Goal: Transaction & Acquisition: Purchase product/service

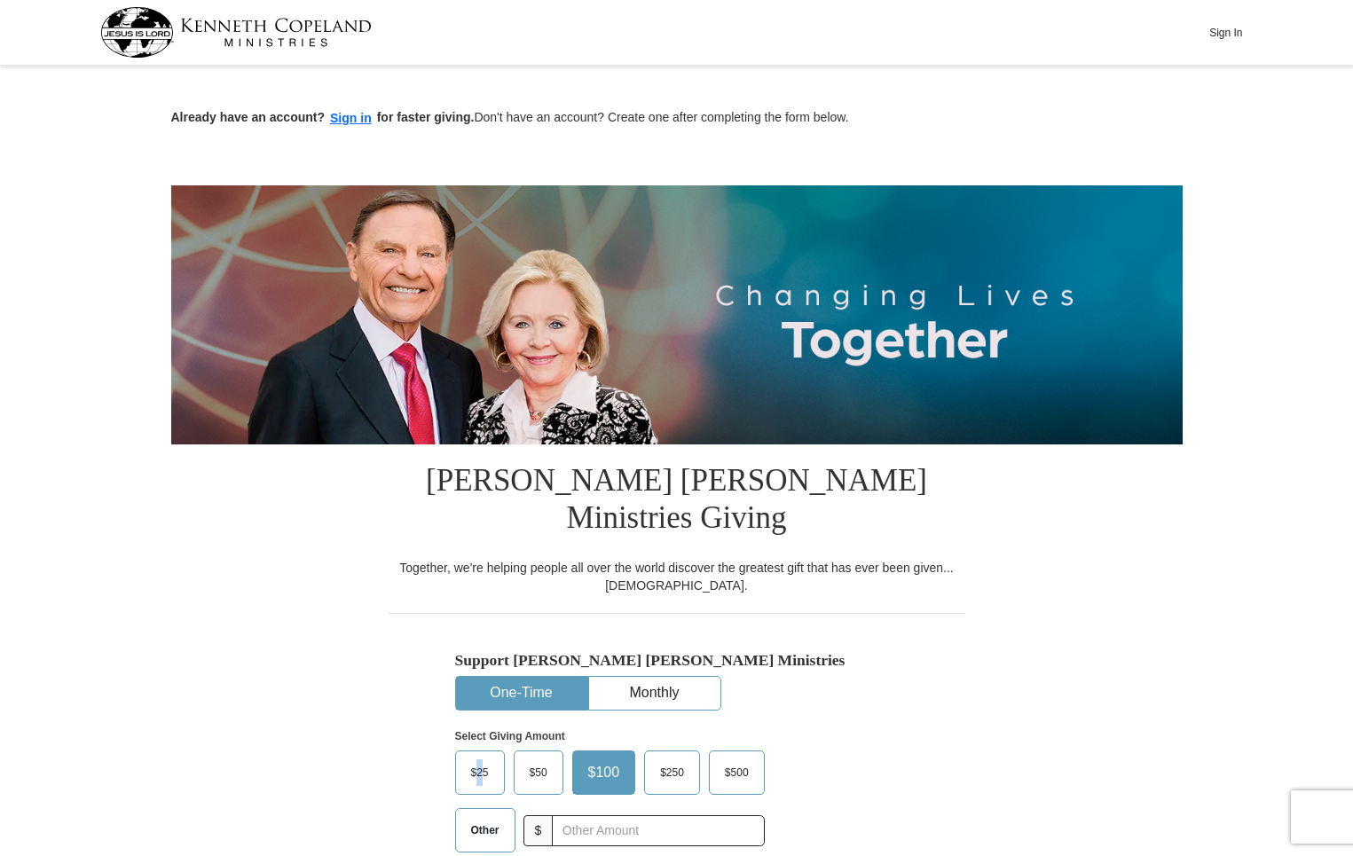
click at [482, 759] on span "$25" at bounding box center [479, 772] width 35 height 27
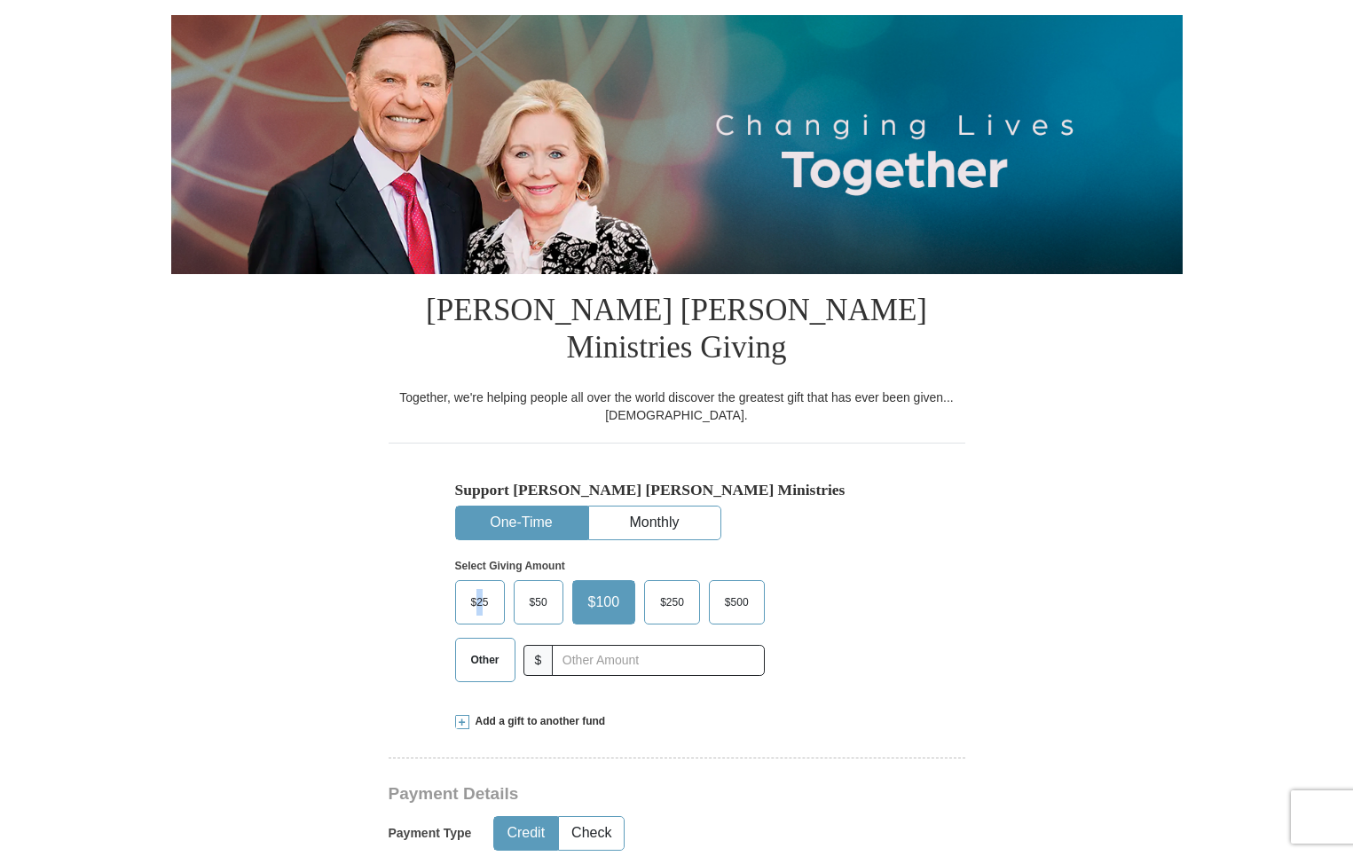
scroll to position [177, 0]
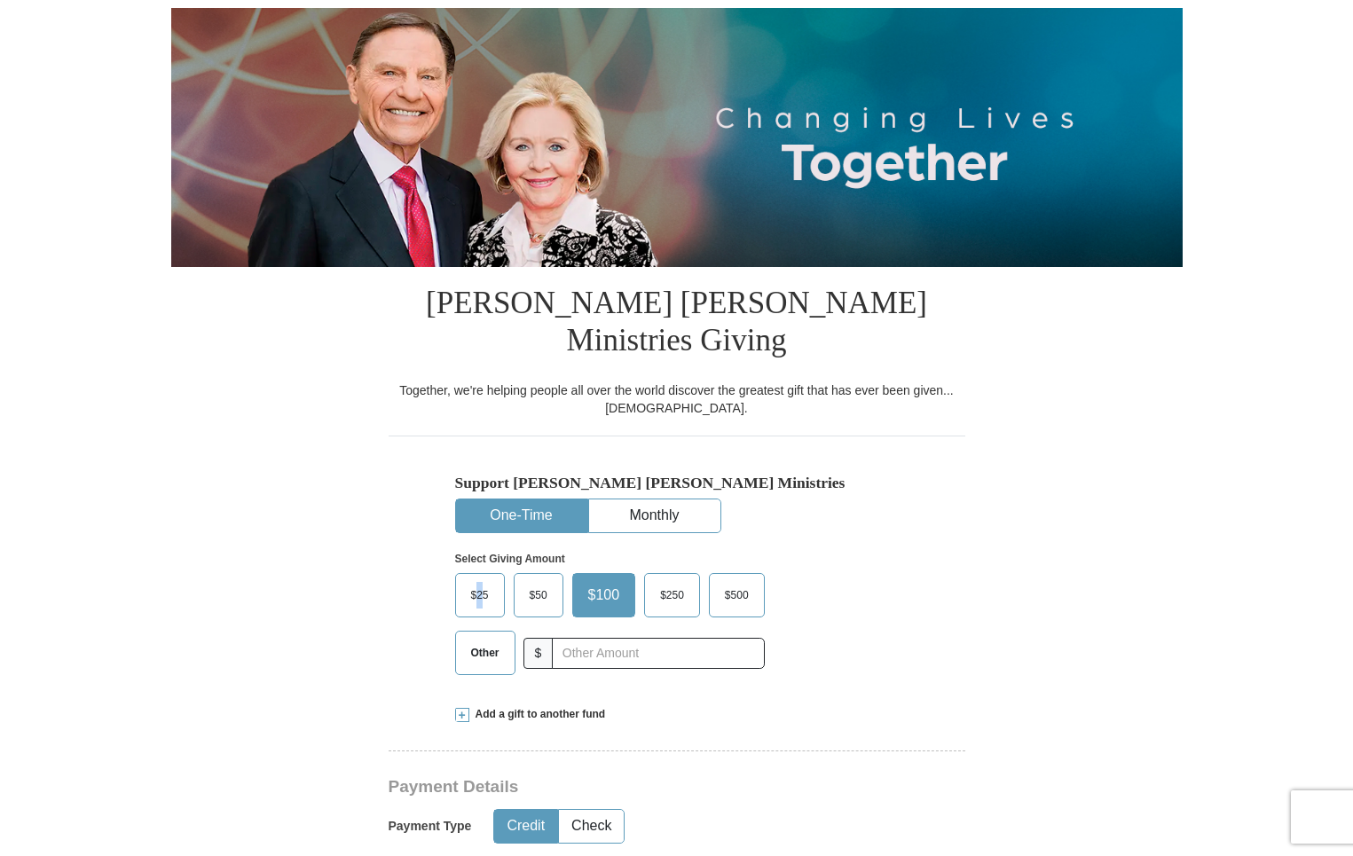
click at [487, 582] on span "$25" at bounding box center [479, 595] width 35 height 27
click at [0, 0] on input "$25" at bounding box center [0, 0] width 0 height 0
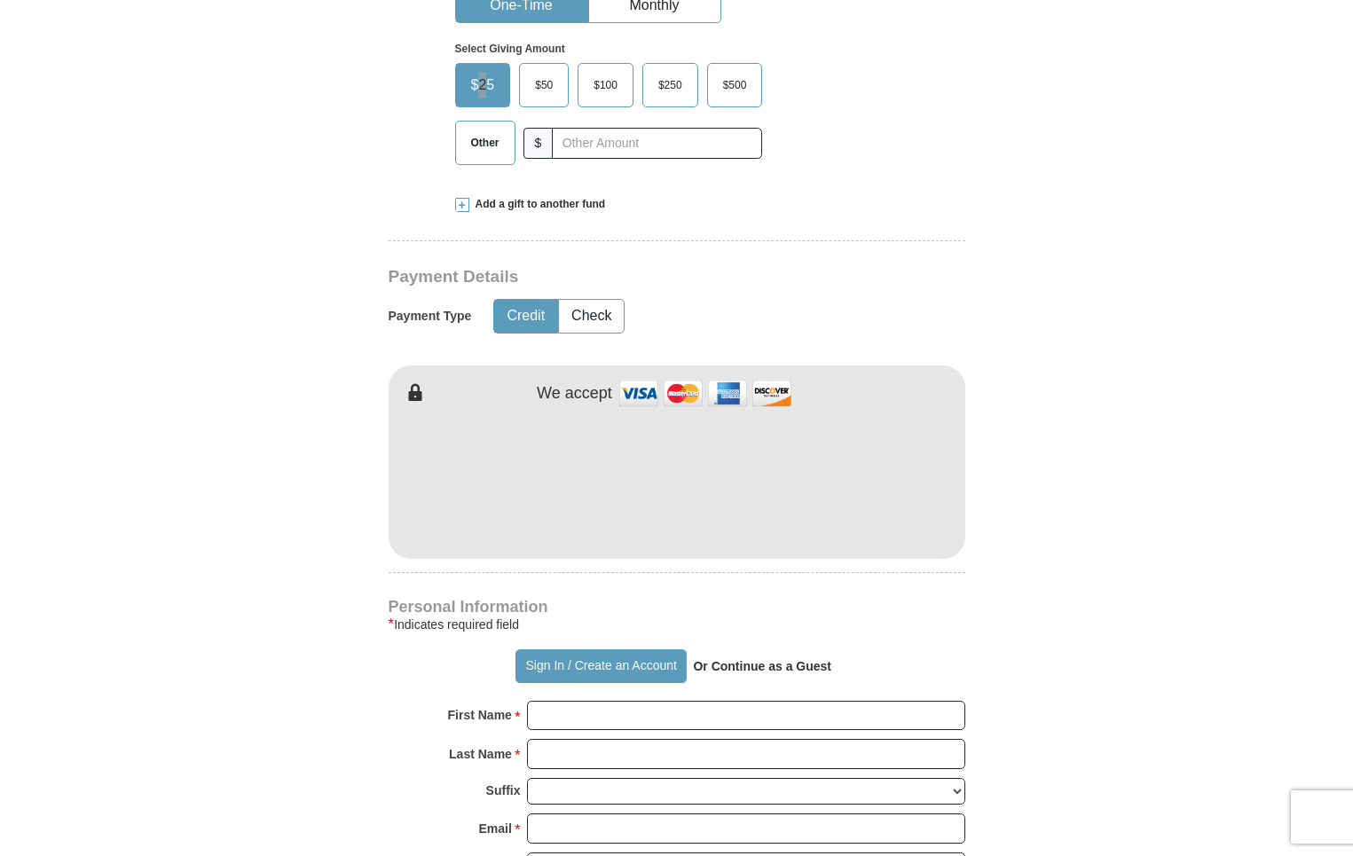
scroll to position [710, 0]
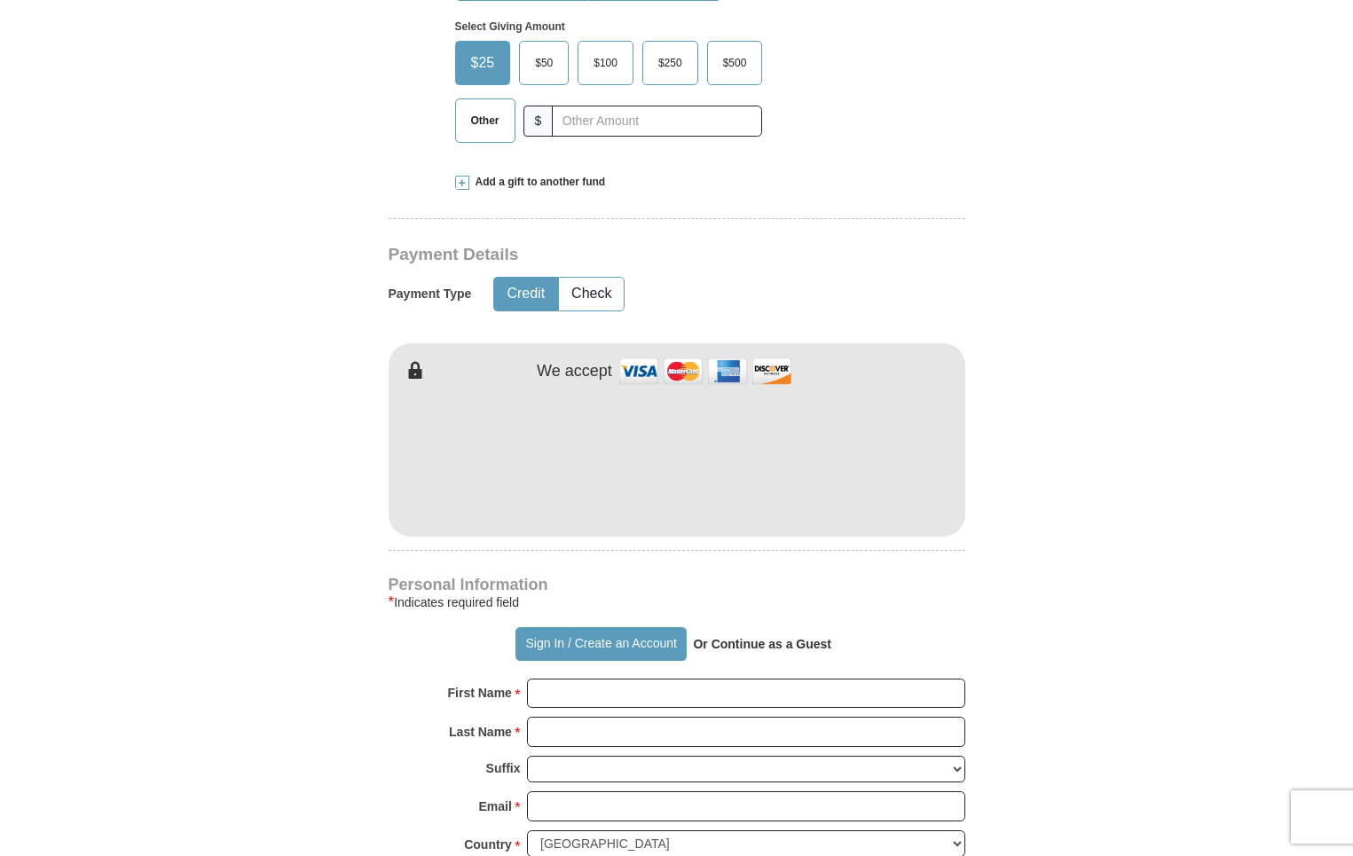
click at [758, 637] on strong "Or Continue as a Guest" at bounding box center [762, 644] width 138 height 14
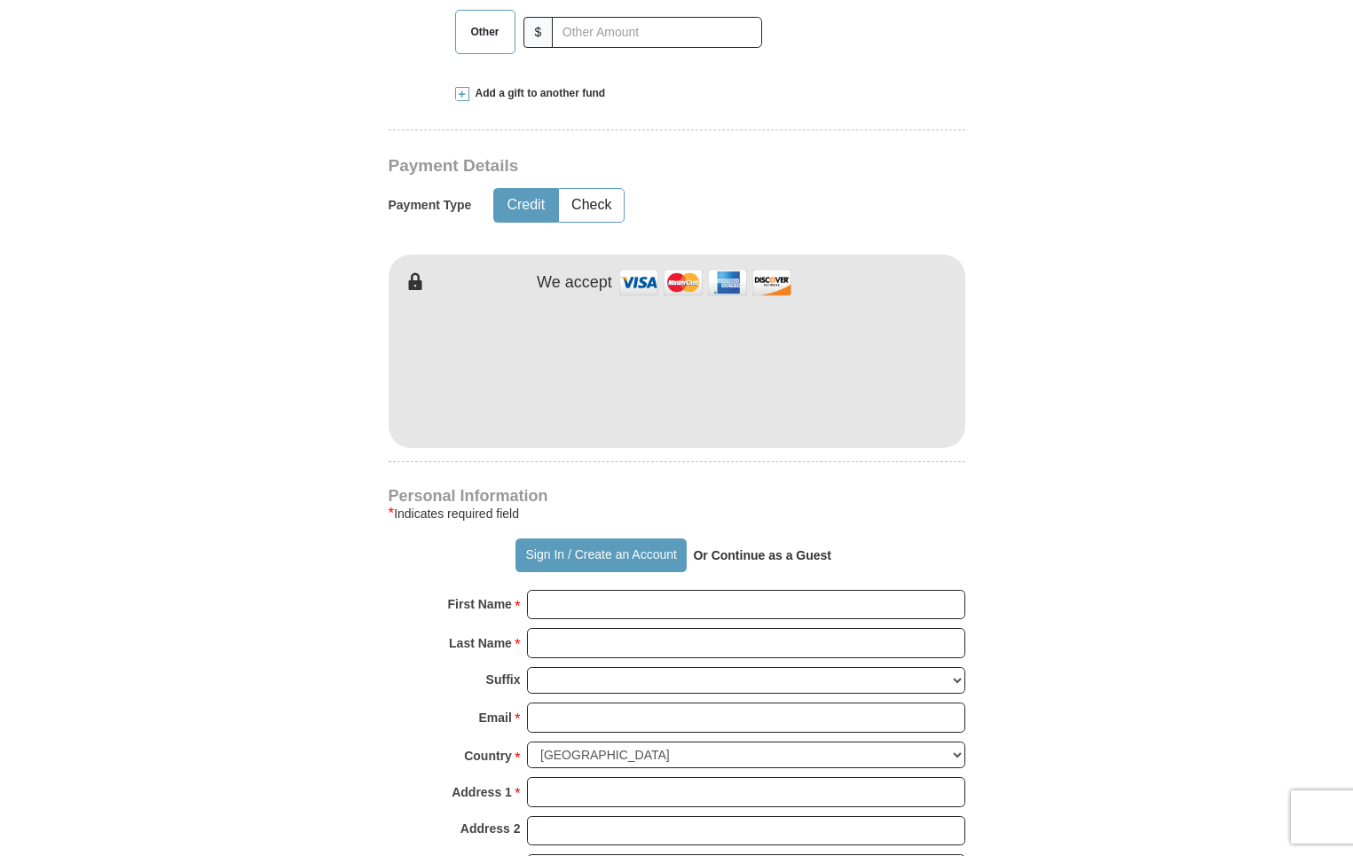
scroll to position [887, 0]
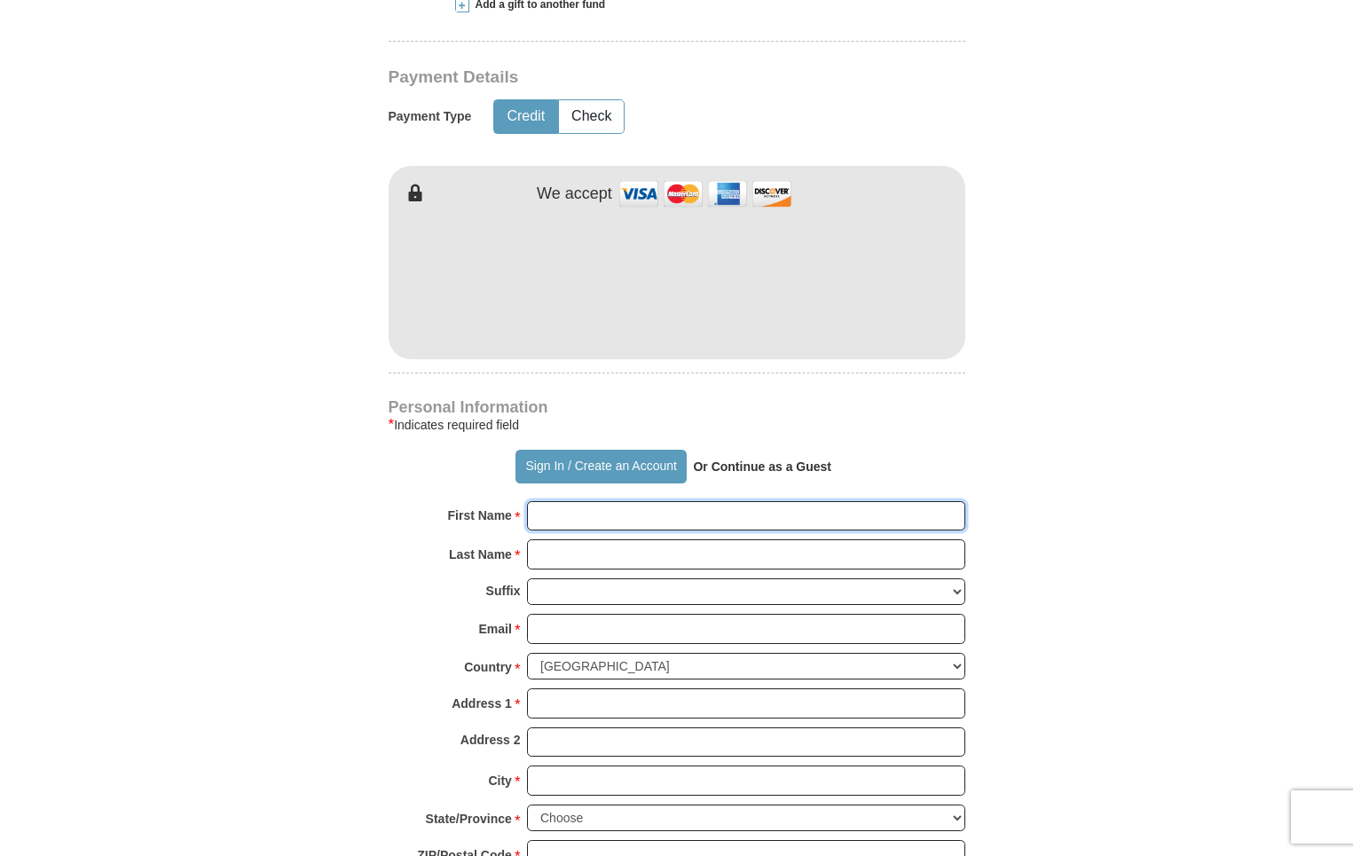
click at [594, 501] on input "First Name *" at bounding box center [746, 516] width 438 height 30
type input "[PERSON_NAME]"
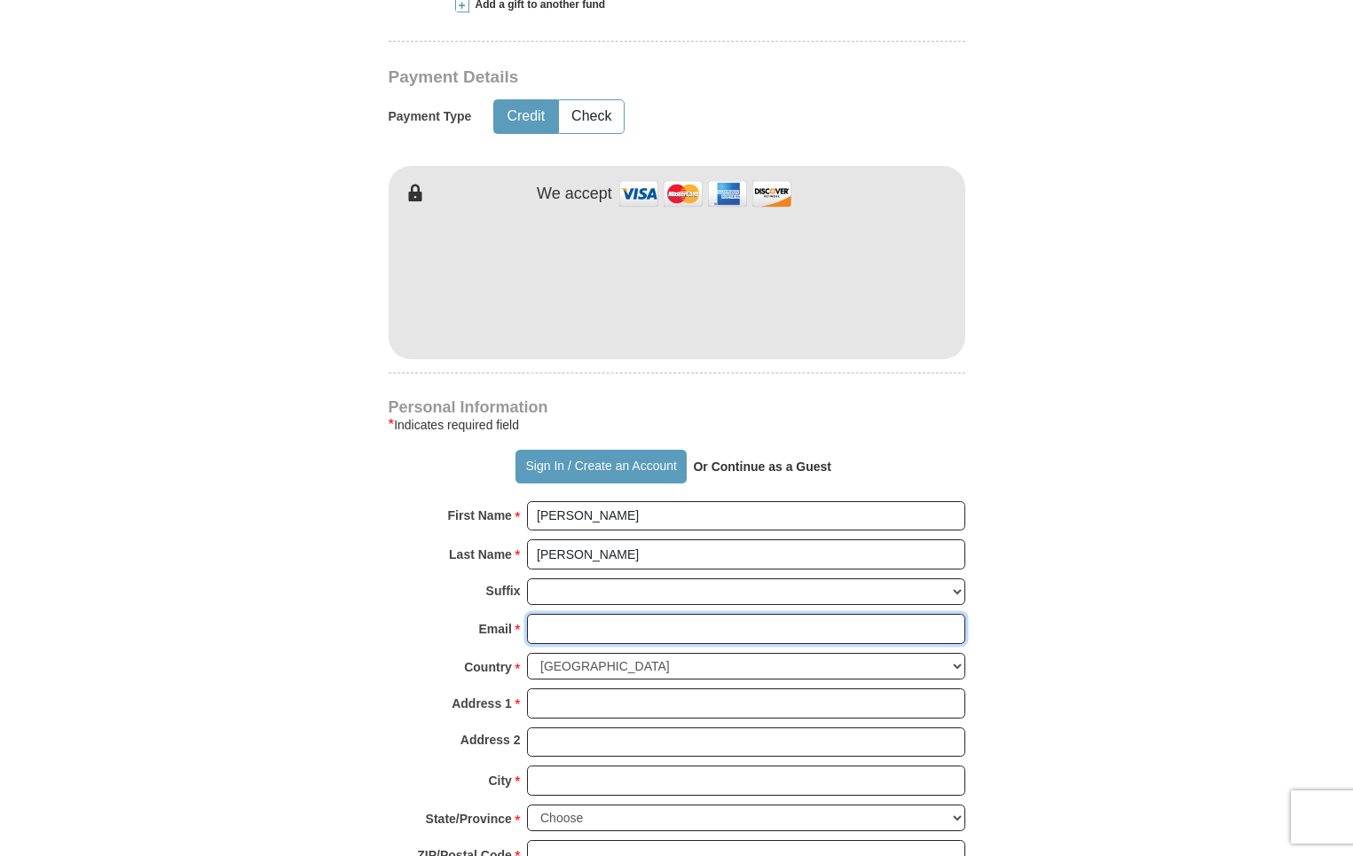
type input "[EMAIL_ADDRESS][DOMAIN_NAME]"
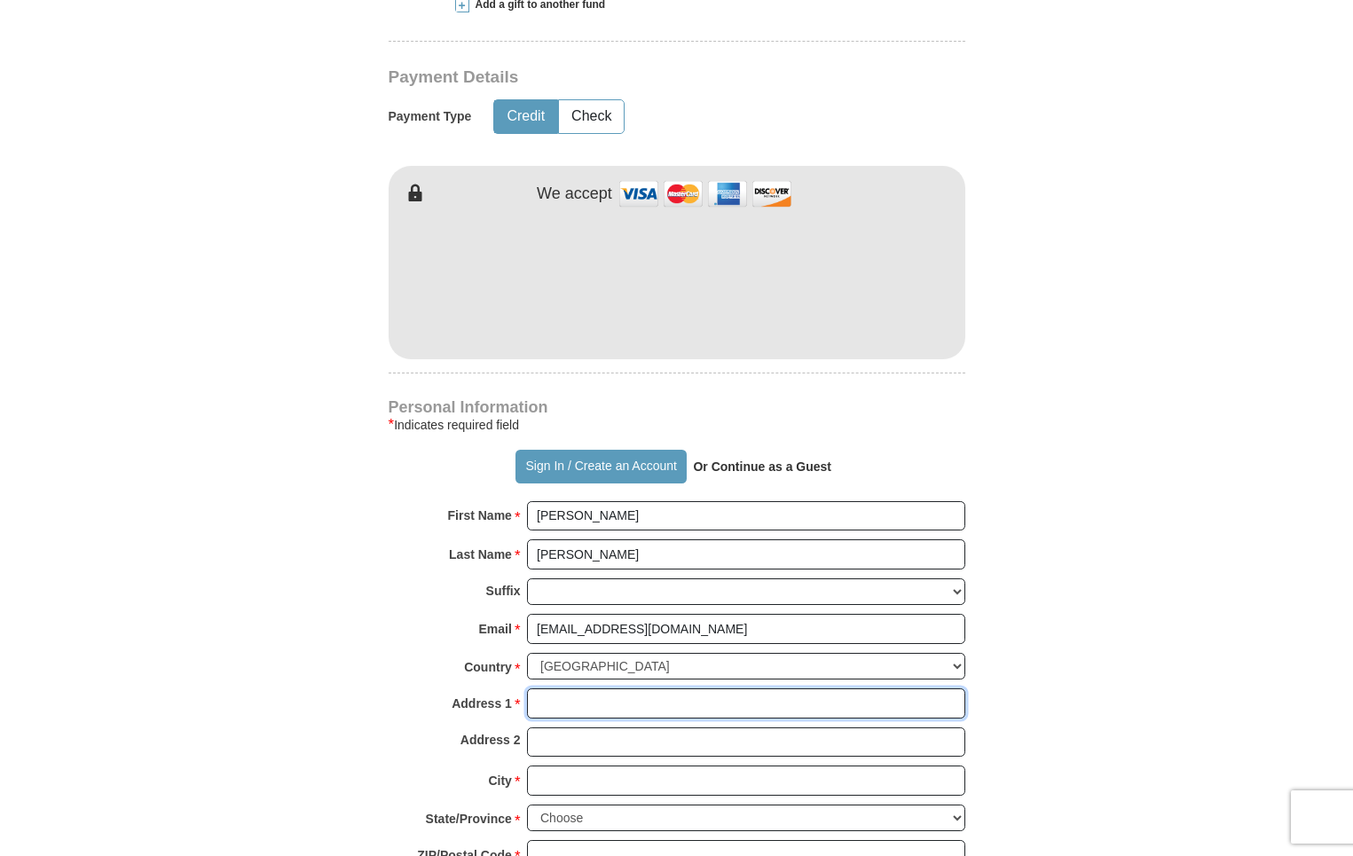
type input "[STREET_ADDRESS][PERSON_NAME]"
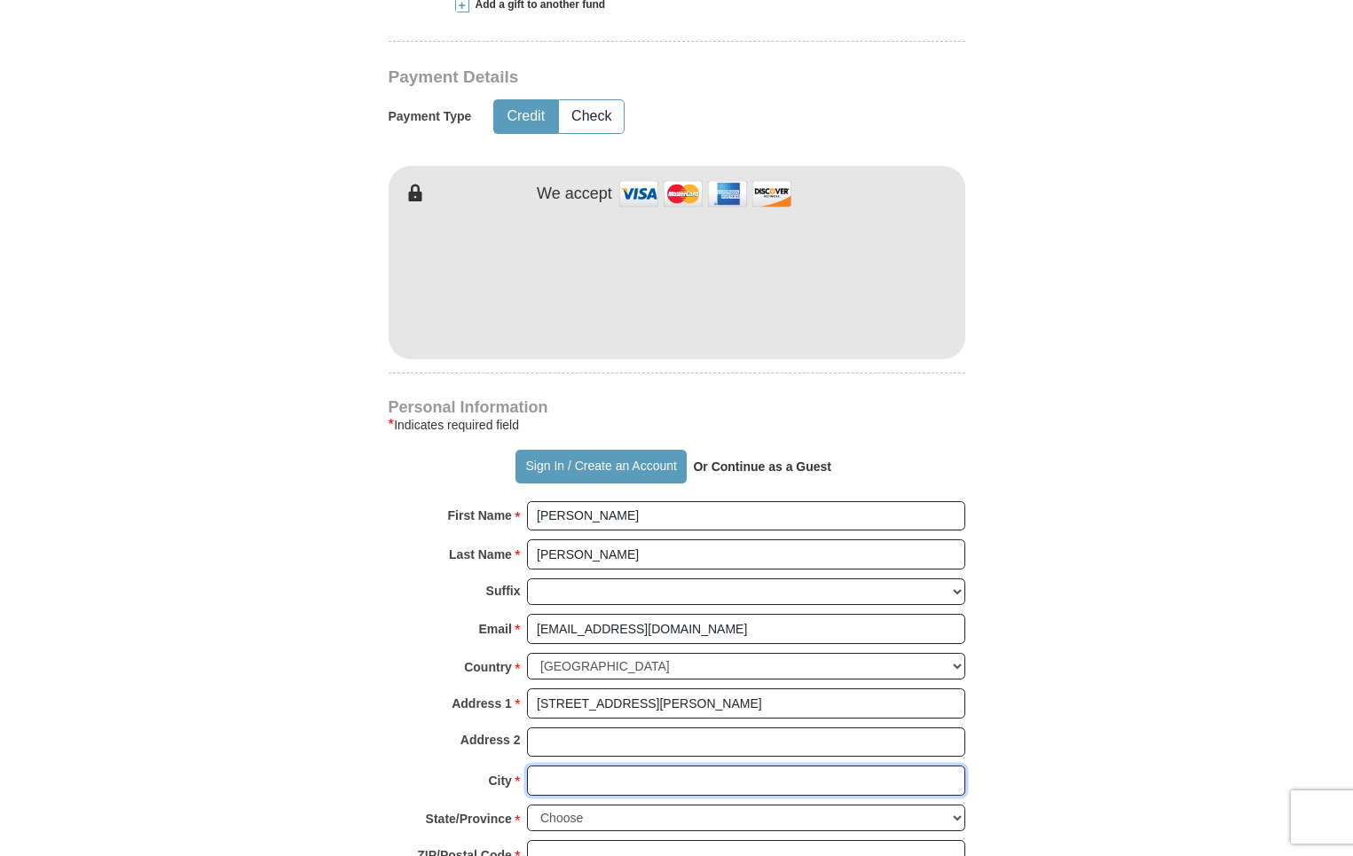
type input "[GEOGRAPHIC_DATA]"
select select "OH"
type input "43081"
type input "6144404219"
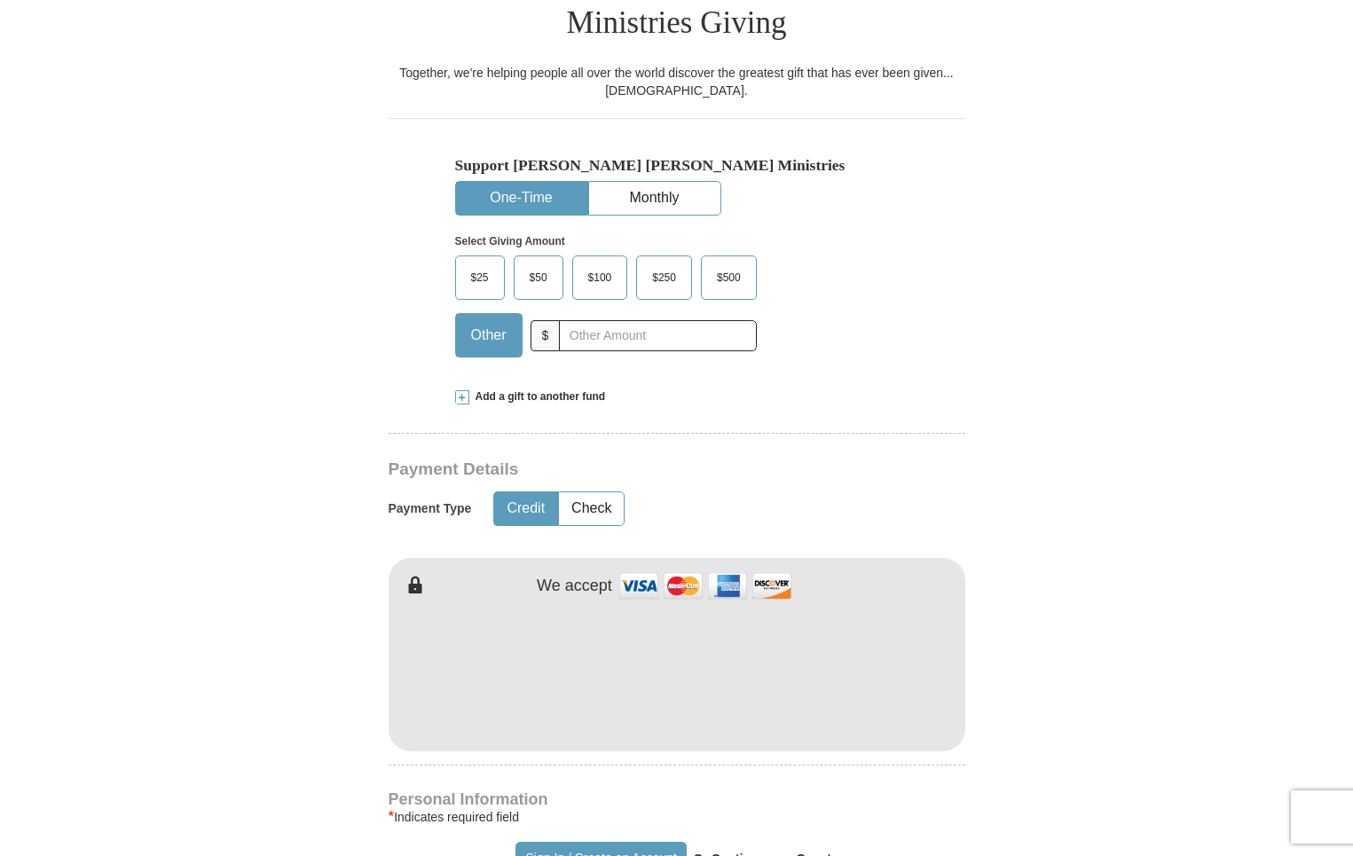
scroll to position [444, 0]
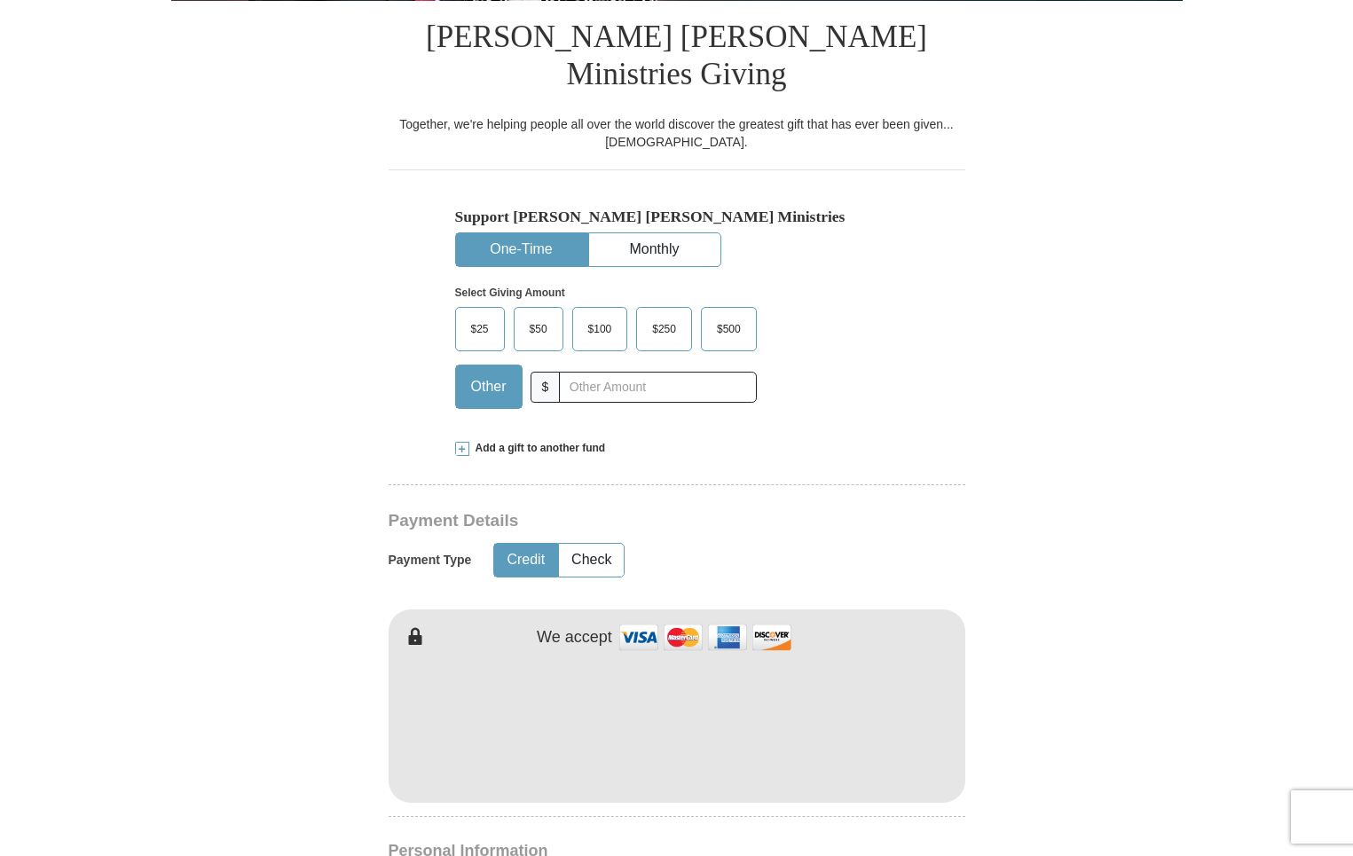
click at [488, 316] on span "$25" at bounding box center [479, 329] width 35 height 27
click at [0, 0] on input "$25" at bounding box center [0, 0] width 0 height 0
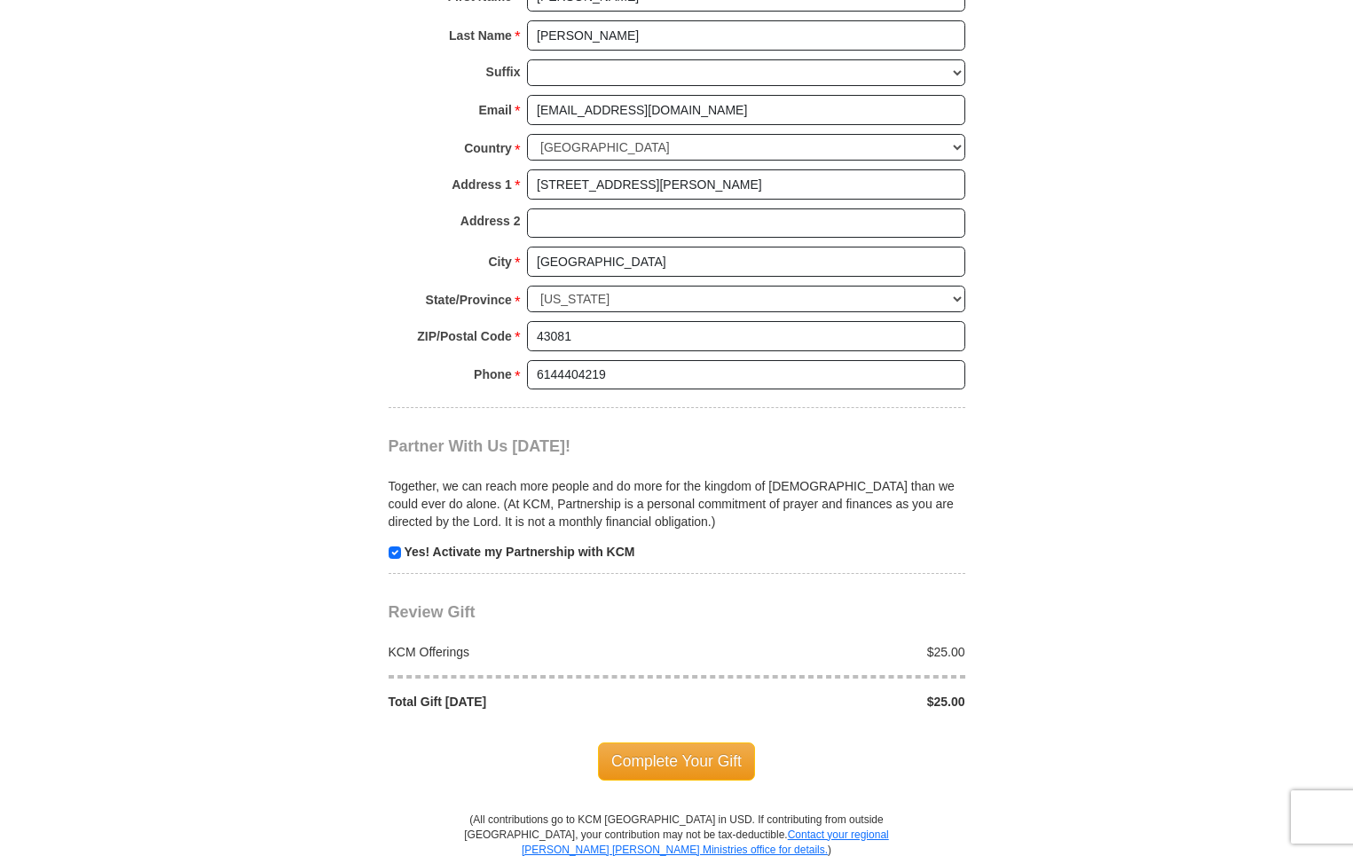
scroll to position [1420, 0]
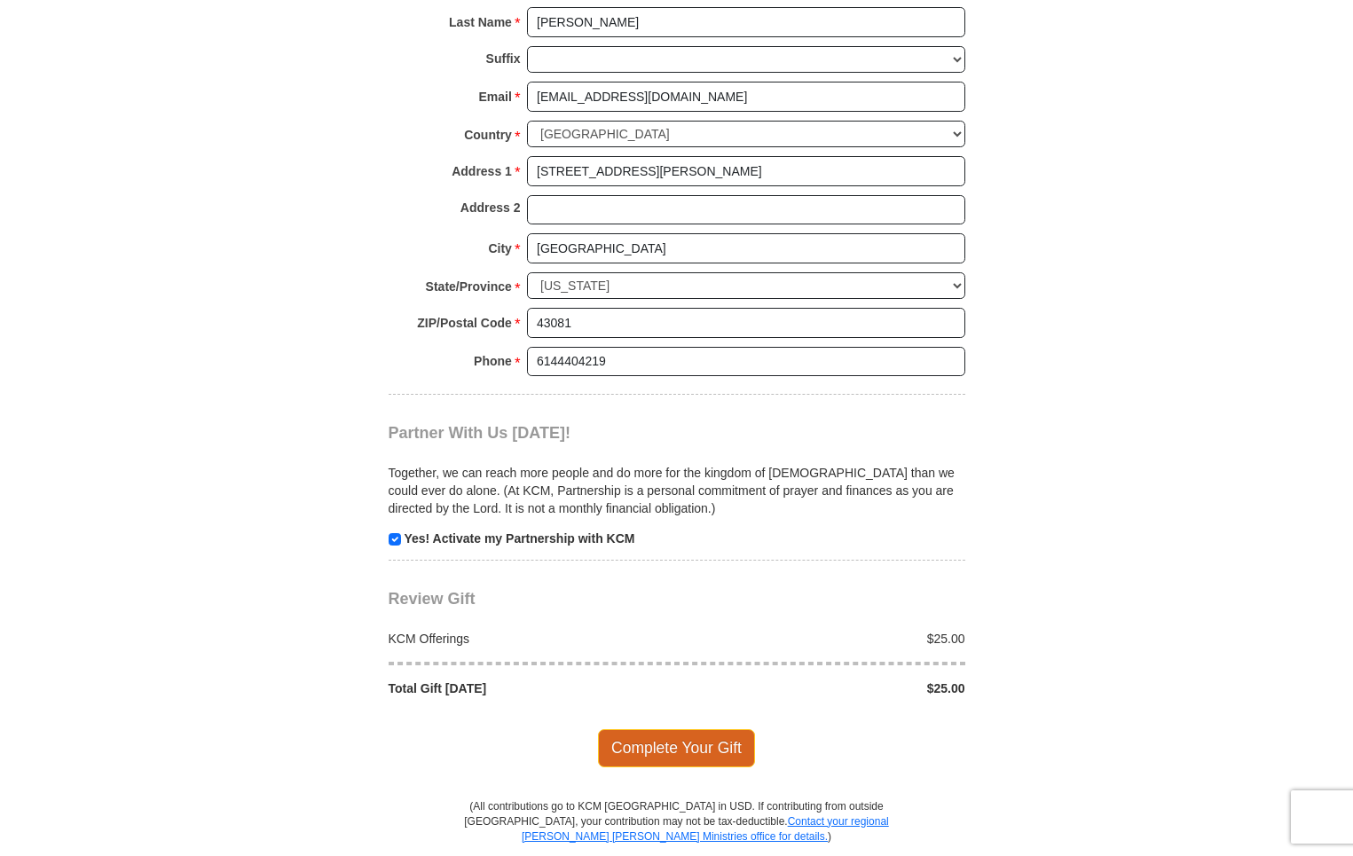
click at [672, 729] on span "Complete Your Gift" at bounding box center [676, 747] width 157 height 37
